Goal: Transaction & Acquisition: Purchase product/service

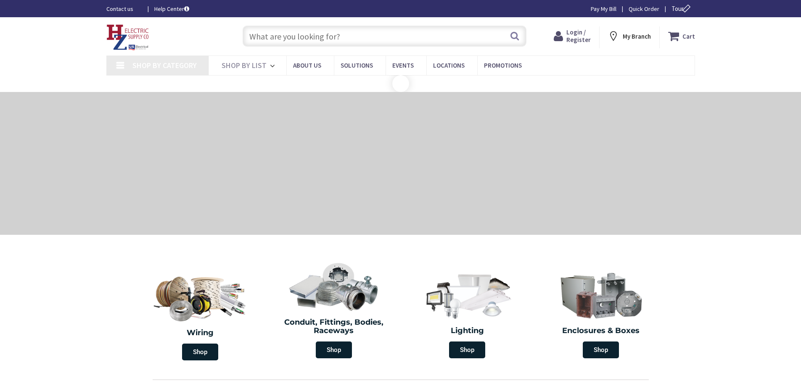
click at [343, 34] on input "text" at bounding box center [385, 36] width 284 height 21
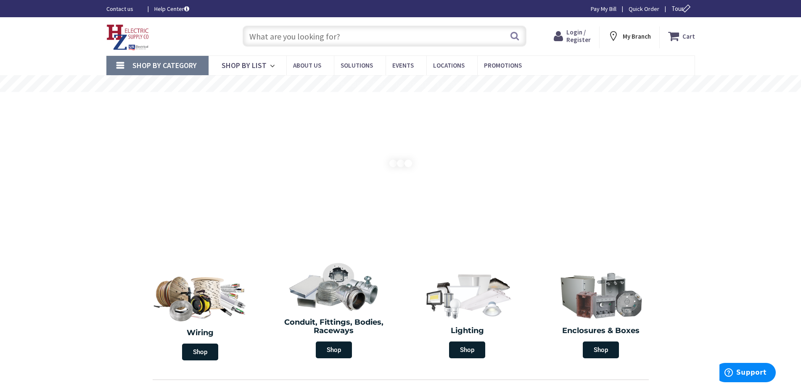
paste input "78456414024"
type input "78456414024"
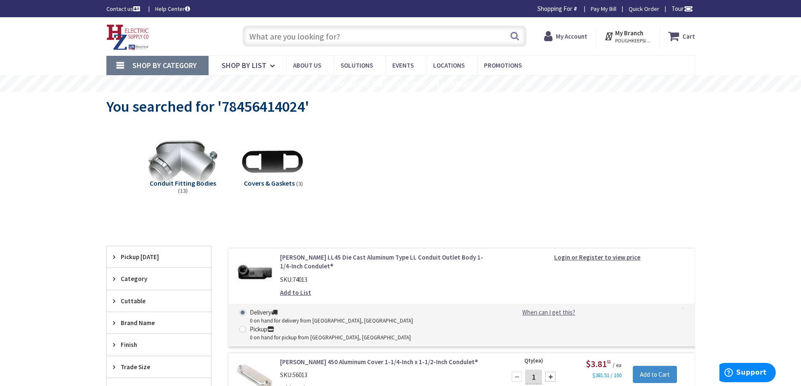
click at [362, 36] on input "text" at bounding box center [385, 36] width 284 height 21
paste input "78456414024"
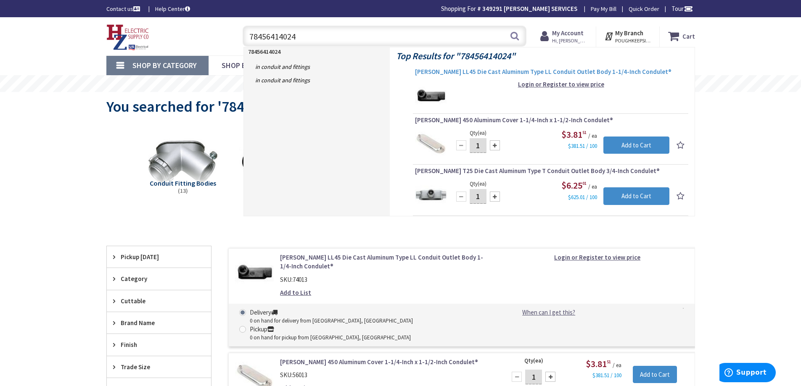
type input "78456414024"
click at [480, 71] on span "[PERSON_NAME] LL45 Die Cast Aluminum Type LL Conduit Outlet Body 1-1/4-Inch Con…" at bounding box center [550, 72] width 271 height 8
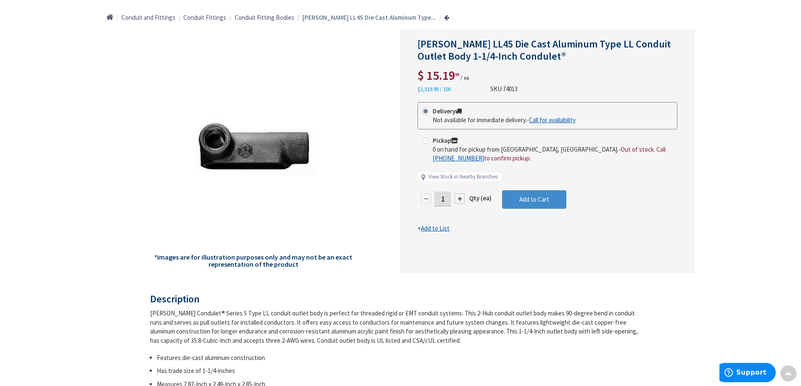
scroll to position [84, 0]
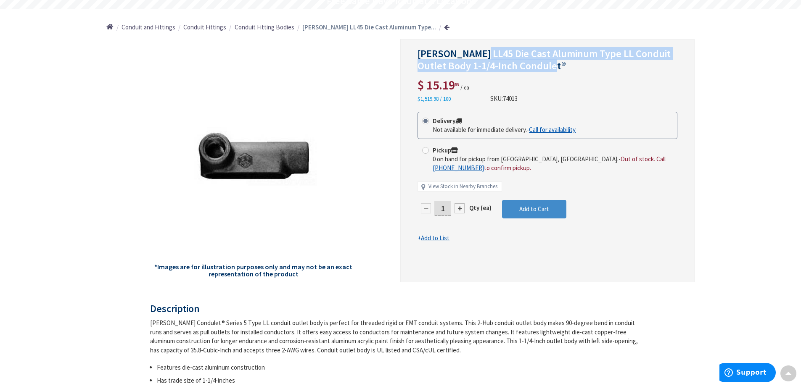
drag, startPoint x: 479, startPoint y: 52, endPoint x: 559, endPoint y: 71, distance: 82.6
click at [559, 71] on span "[PERSON_NAME] LL45 Die Cast Aluminum Type LL Conduit Outlet Body 1-1/4-Inch Con…" at bounding box center [544, 59] width 253 height 25
copy span "LL45 Die Cast Aluminum Type LL Conduit Outlet Body 1-1/4-Inch Condulet"
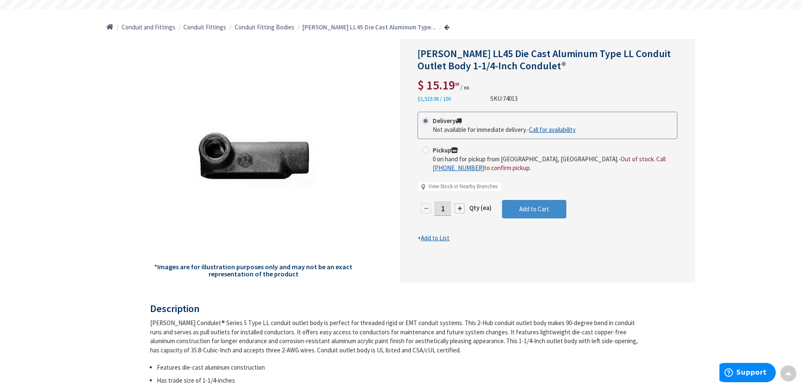
click at [516, 101] on span "74013" at bounding box center [510, 99] width 15 height 8
copy span "74013"
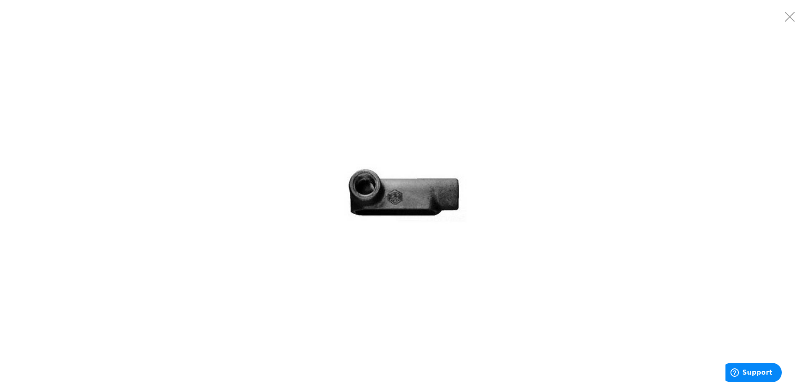
click at [298, 210] on div at bounding box center [403, 193] width 807 height 386
